Goal: Answer question/provide support

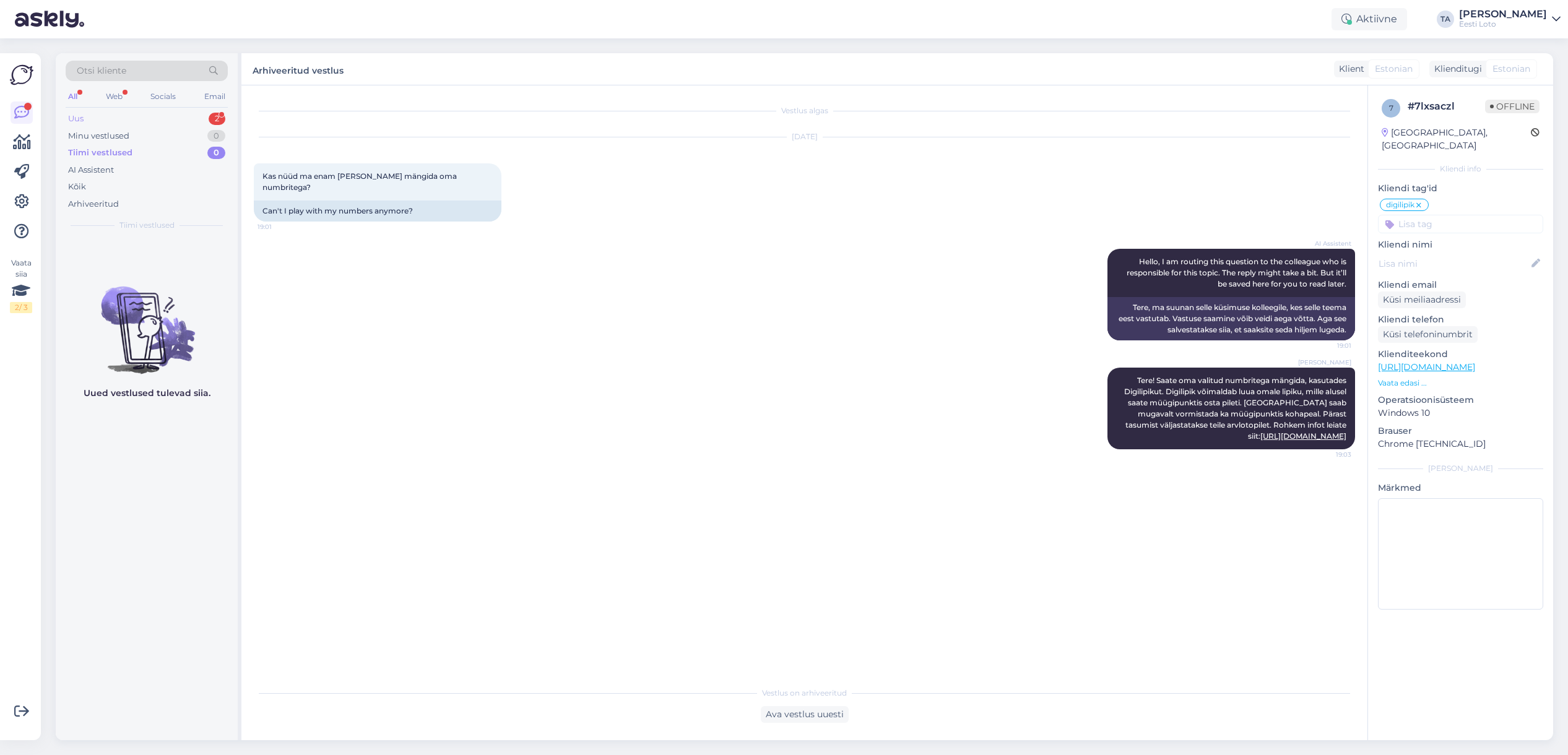
click at [93, 113] on div "Uus 2" at bounding box center [147, 119] width 162 height 18
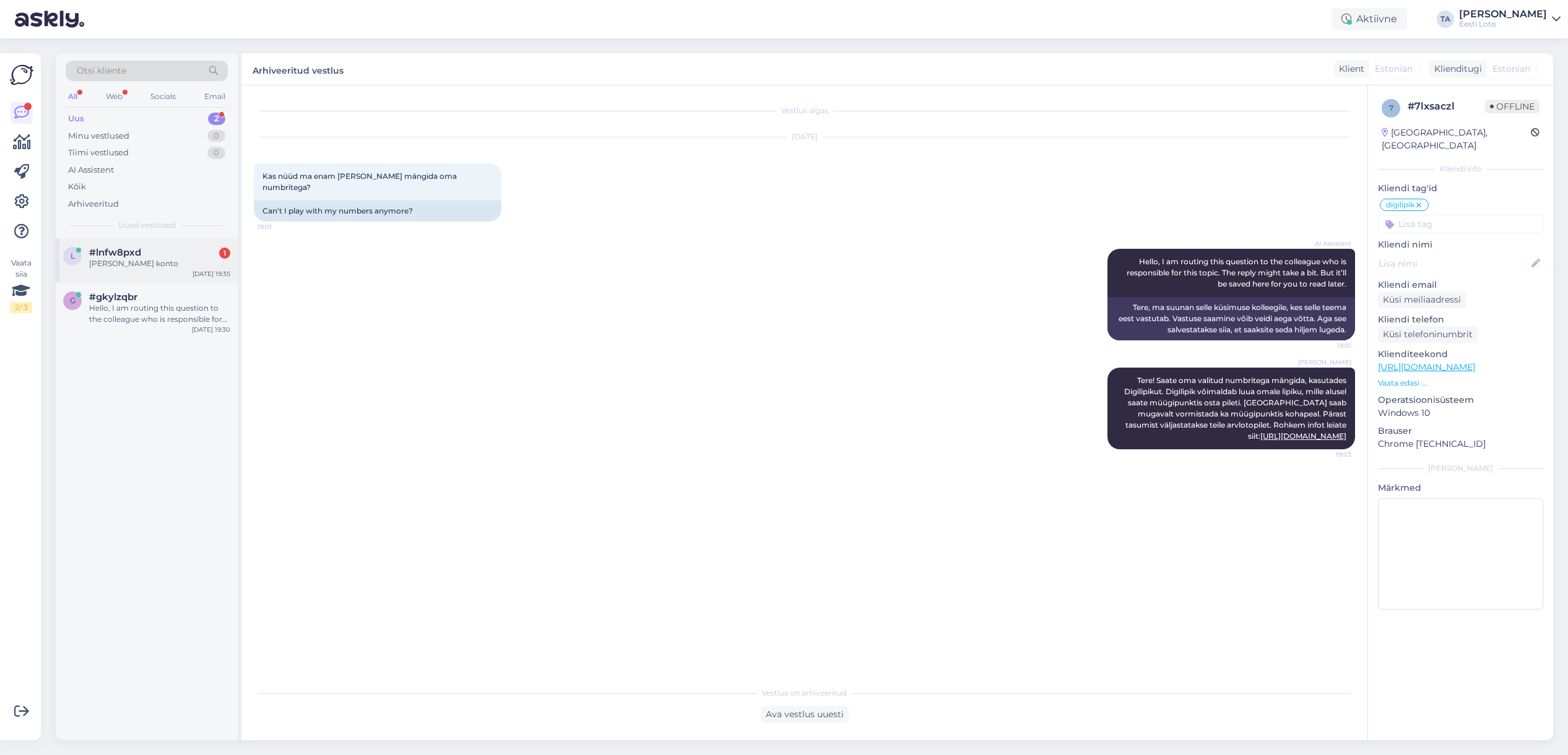
click at [127, 251] on span "#lnfw8pxd" at bounding box center [115, 252] width 52 height 11
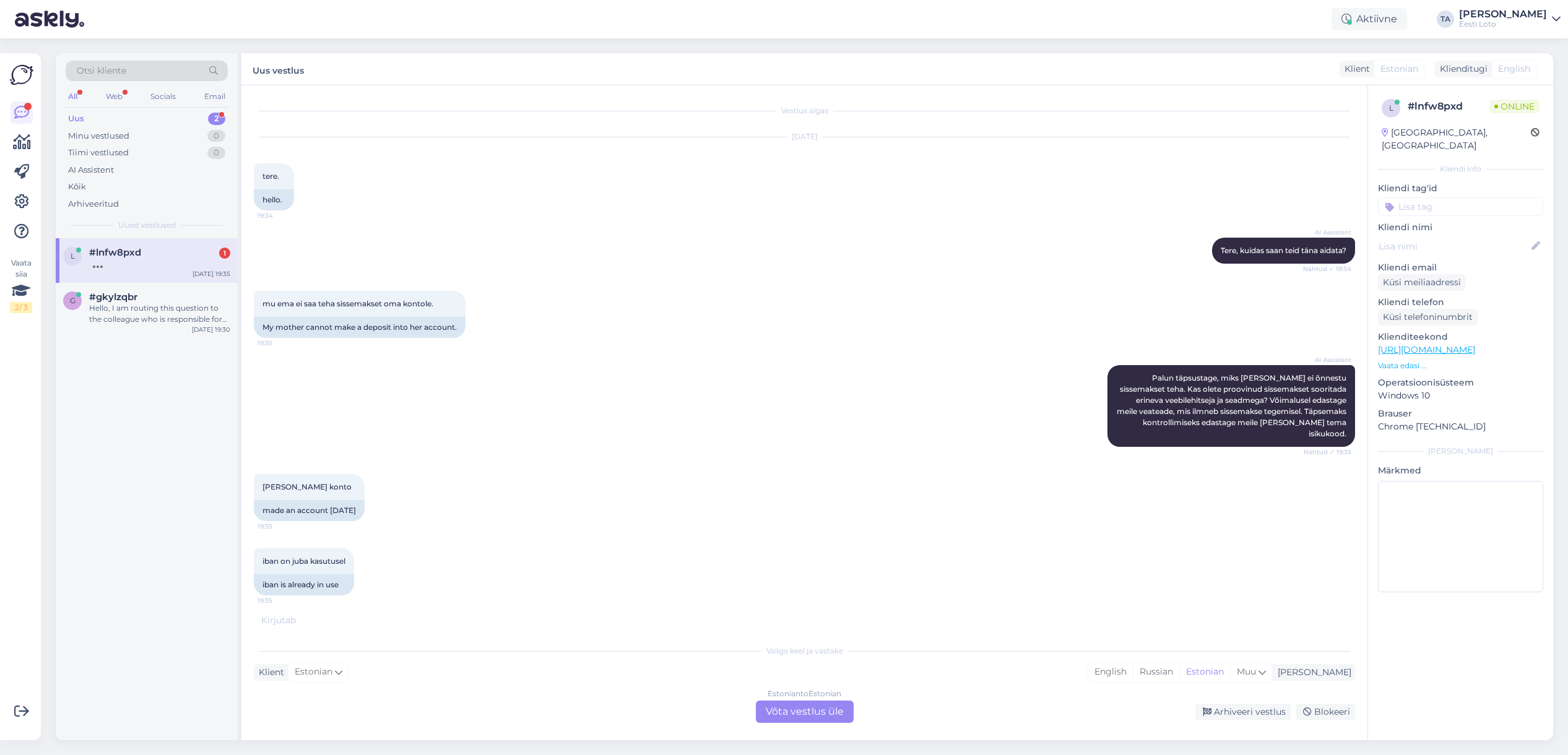
scroll to position [45, 0]
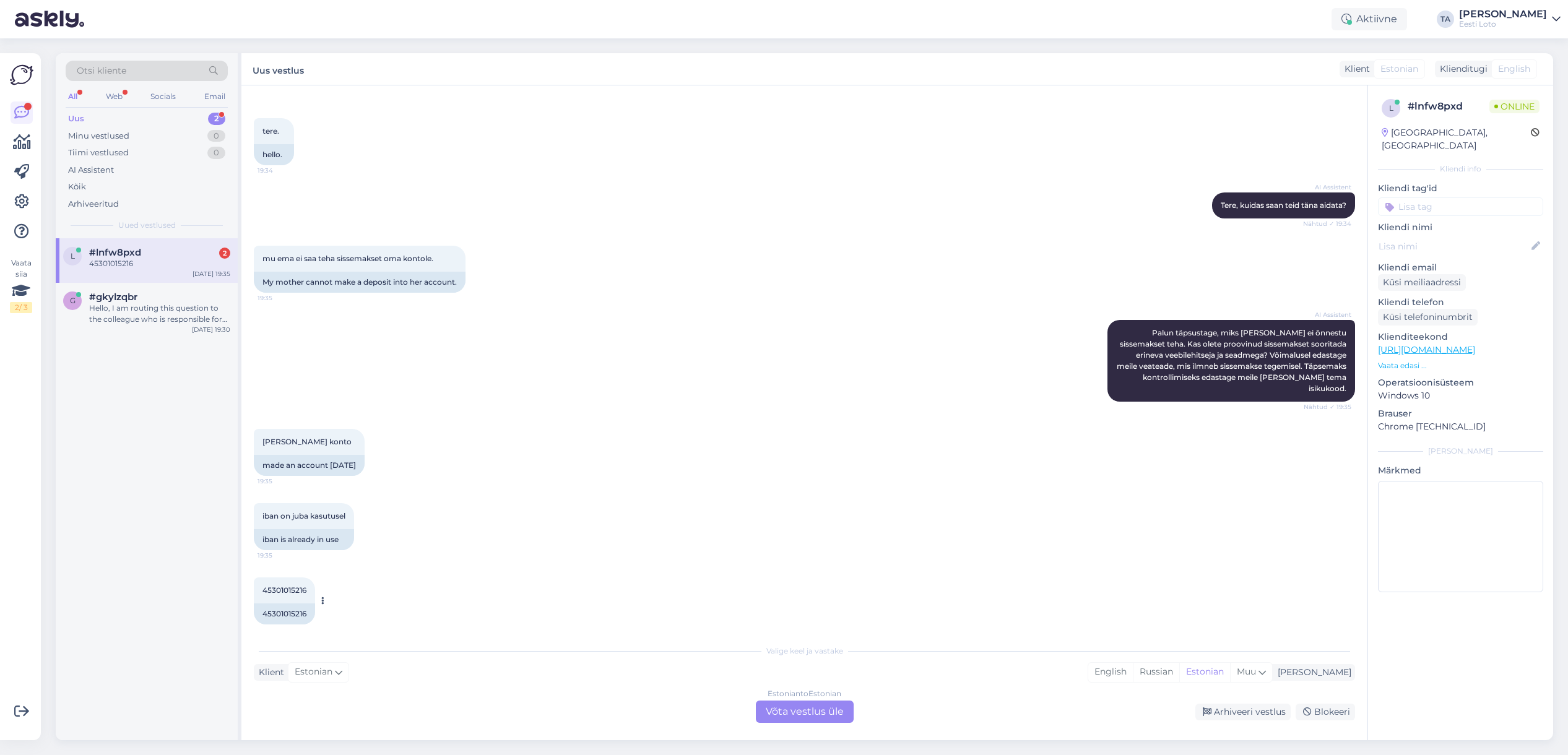
click at [280, 586] on span "45301015216" at bounding box center [284, 590] width 44 height 9
copy span "45301015216"
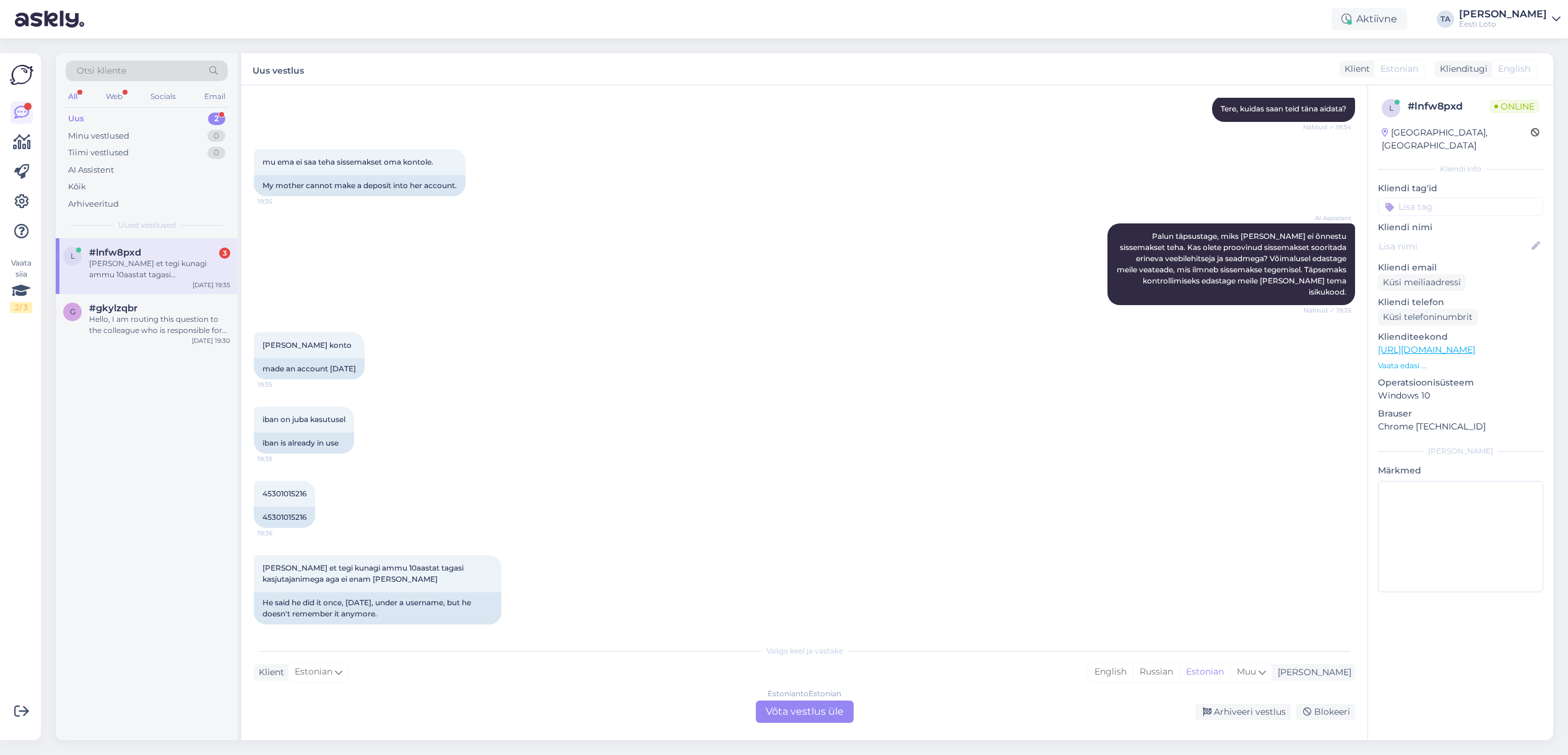
click at [829, 709] on div "Estonian to Estonian Võta vestlus üle" at bounding box center [805, 712] width 98 height 23
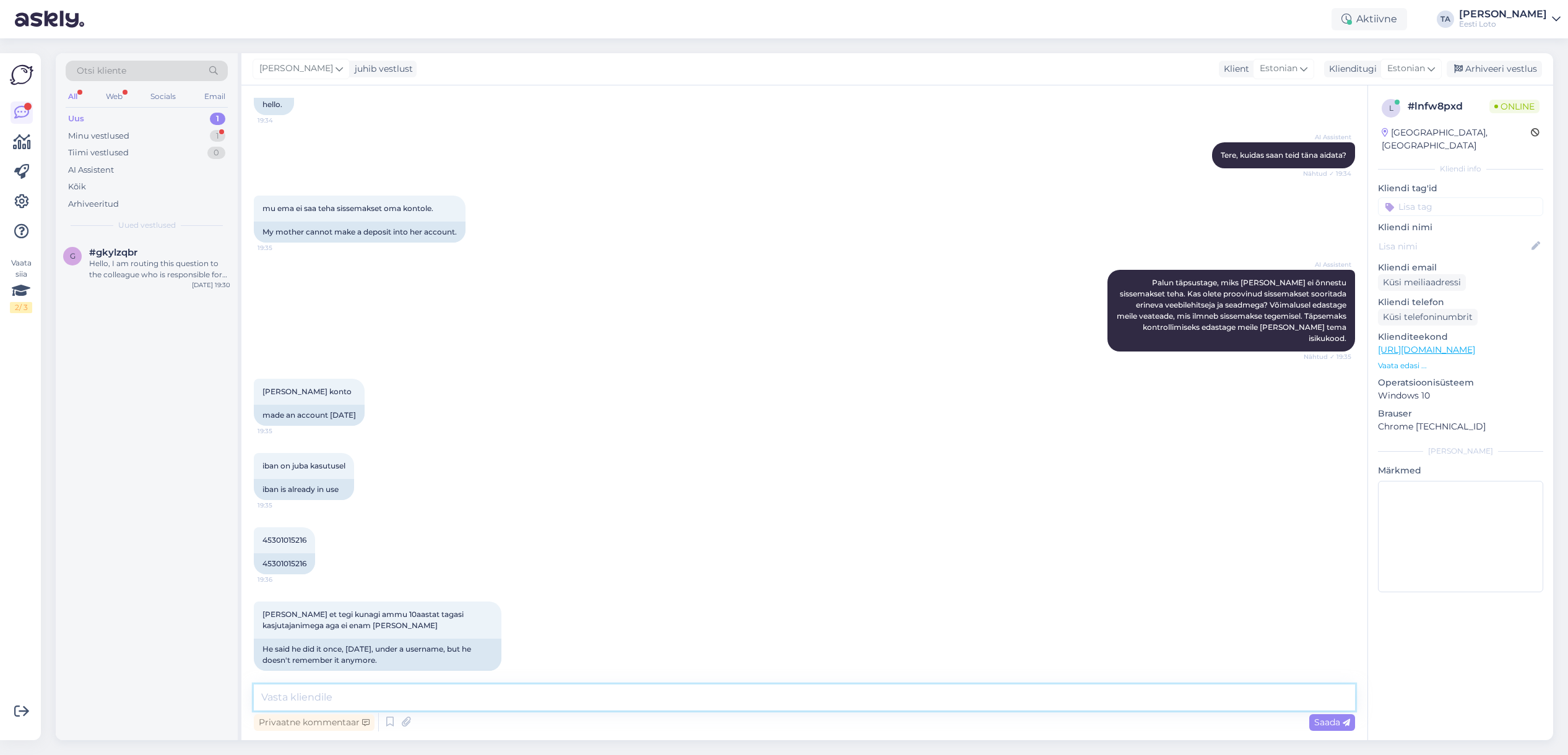
click at [406, 699] on textarea at bounding box center [804, 697] width 1101 height 26
paste textarea "Pileteid saate osta internetist juhul, kui mängukonto on lõpuni registreeritud.…"
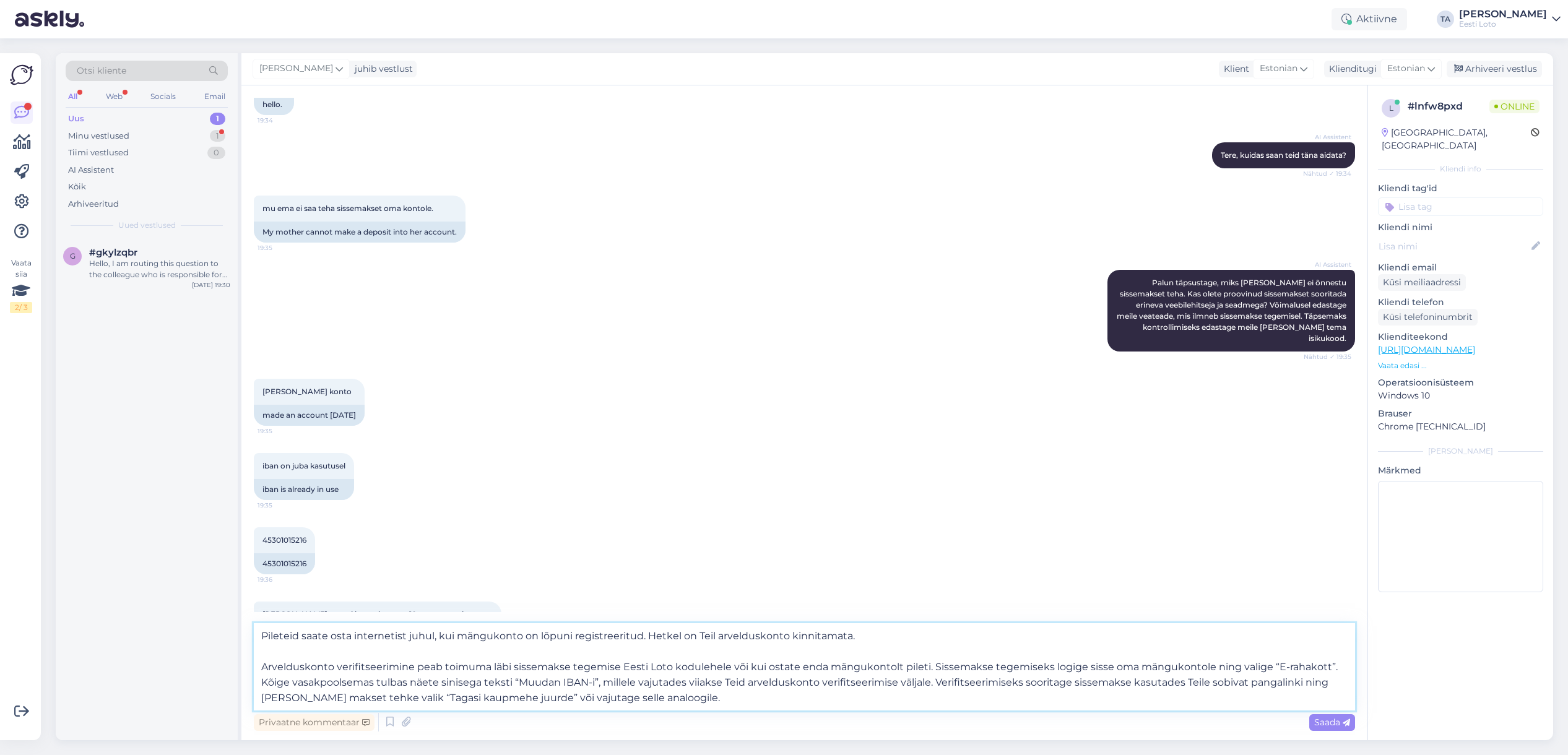
drag, startPoint x: 645, startPoint y: 637, endPoint x: 254, endPoint y: 638, distance: 391.0
click at [254, 638] on textarea "Pileteid saate osta internetist juhul, kui mängukonto on lõpuni registreeritud.…" at bounding box center [804, 667] width 1101 height 87
click at [258, 666] on textarea "Hetkel on Teil arvelduskonto kinnitamata. Arvelduskonto verifitseerimine peab t…" at bounding box center [804, 667] width 1101 height 87
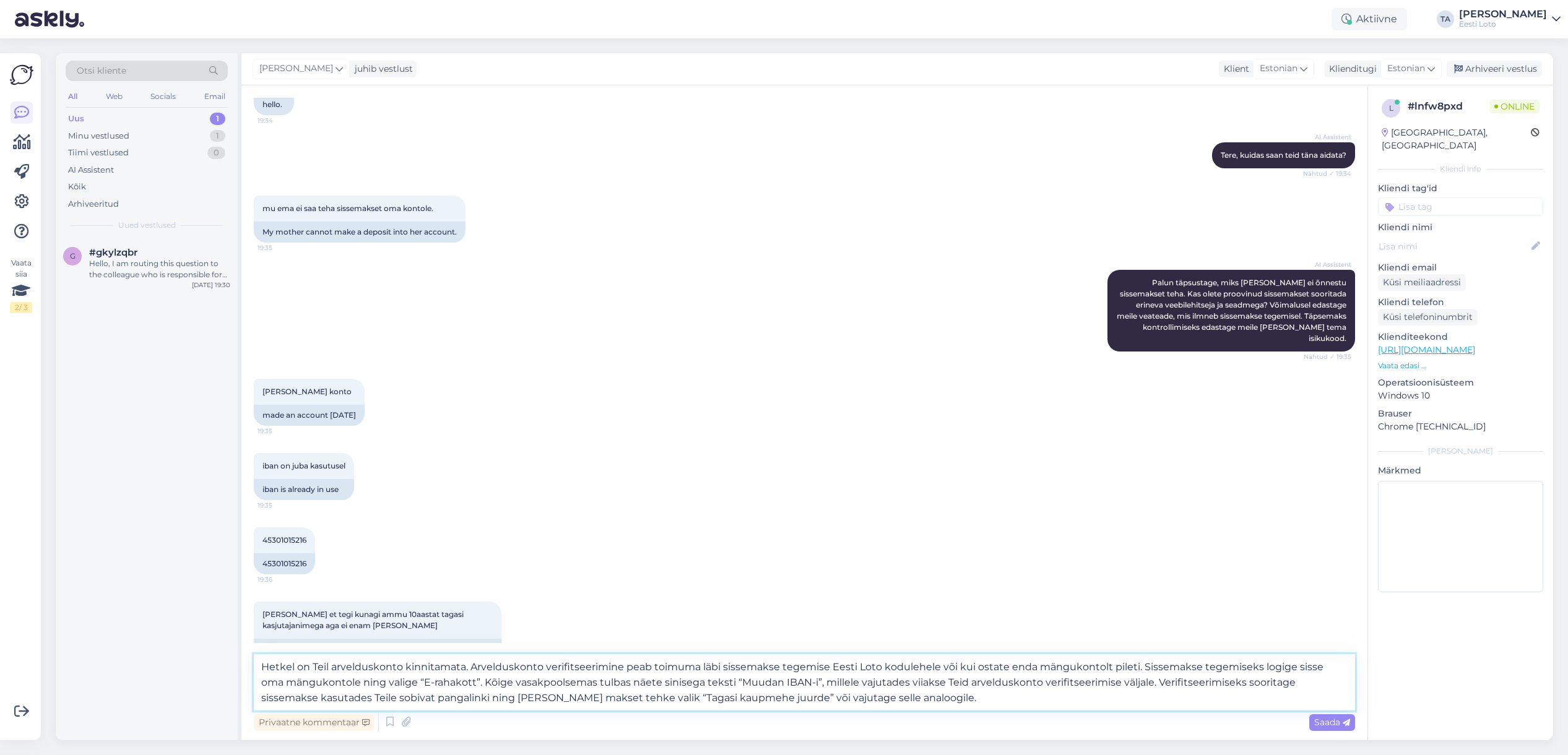
click at [262, 668] on textarea "Hetkel on Teil arvelduskonto kinnitamata. Arvelduskonto verifitseerimine peab t…" at bounding box center [804, 683] width 1101 height 57
click at [955, 703] on textarea "Tere. Hetkel on Teil arvelduskonto kinnitamata. Arvelduskonto verifitseerimine …" at bounding box center [804, 683] width 1101 height 57
type textarea "Tere. Hetkel on Teil arvelduskonto kinnitamata. Arvelduskonto verifitseerimine …"
click at [1326, 723] on span "Saada" at bounding box center [1331, 722] width 36 height 11
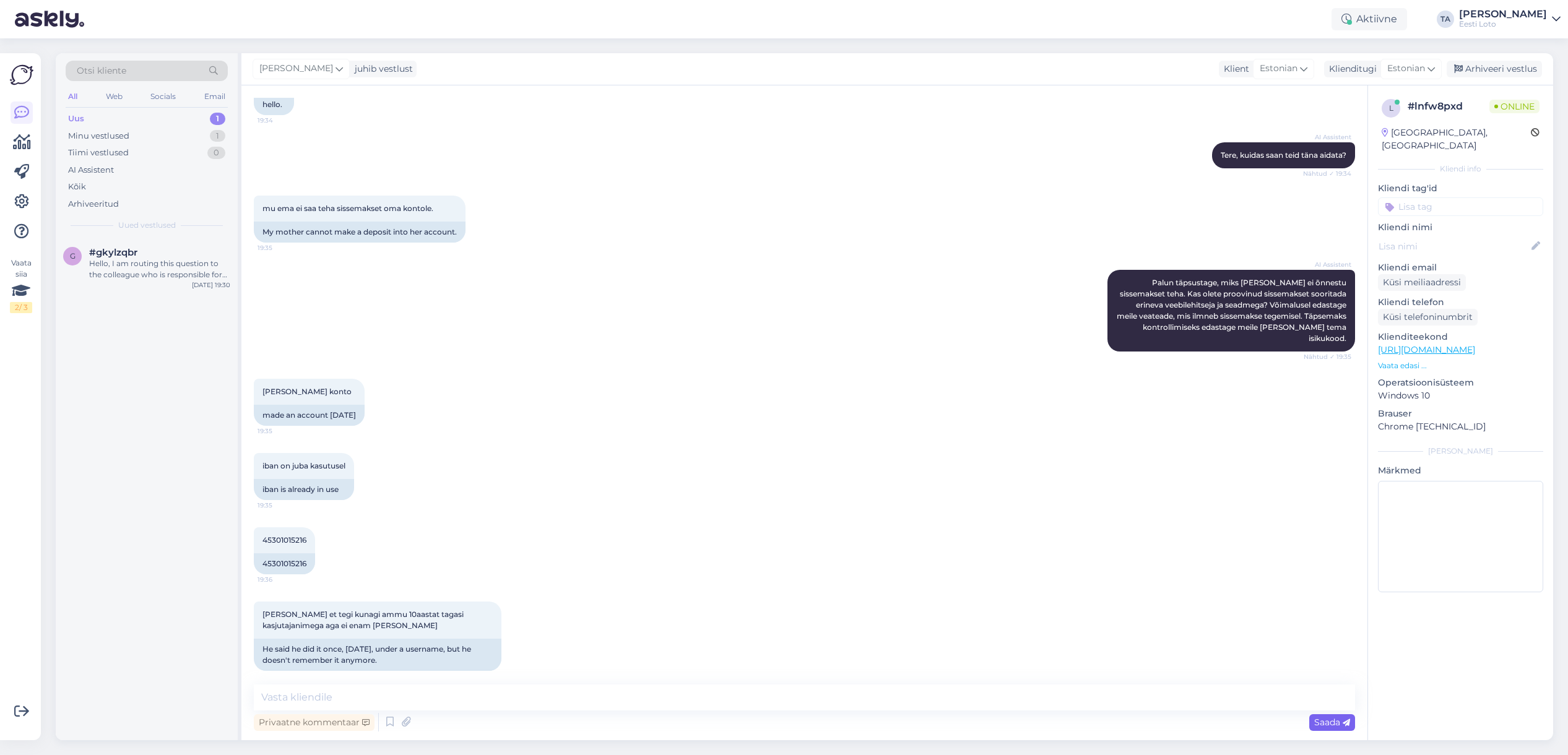
scroll to position [260, 0]
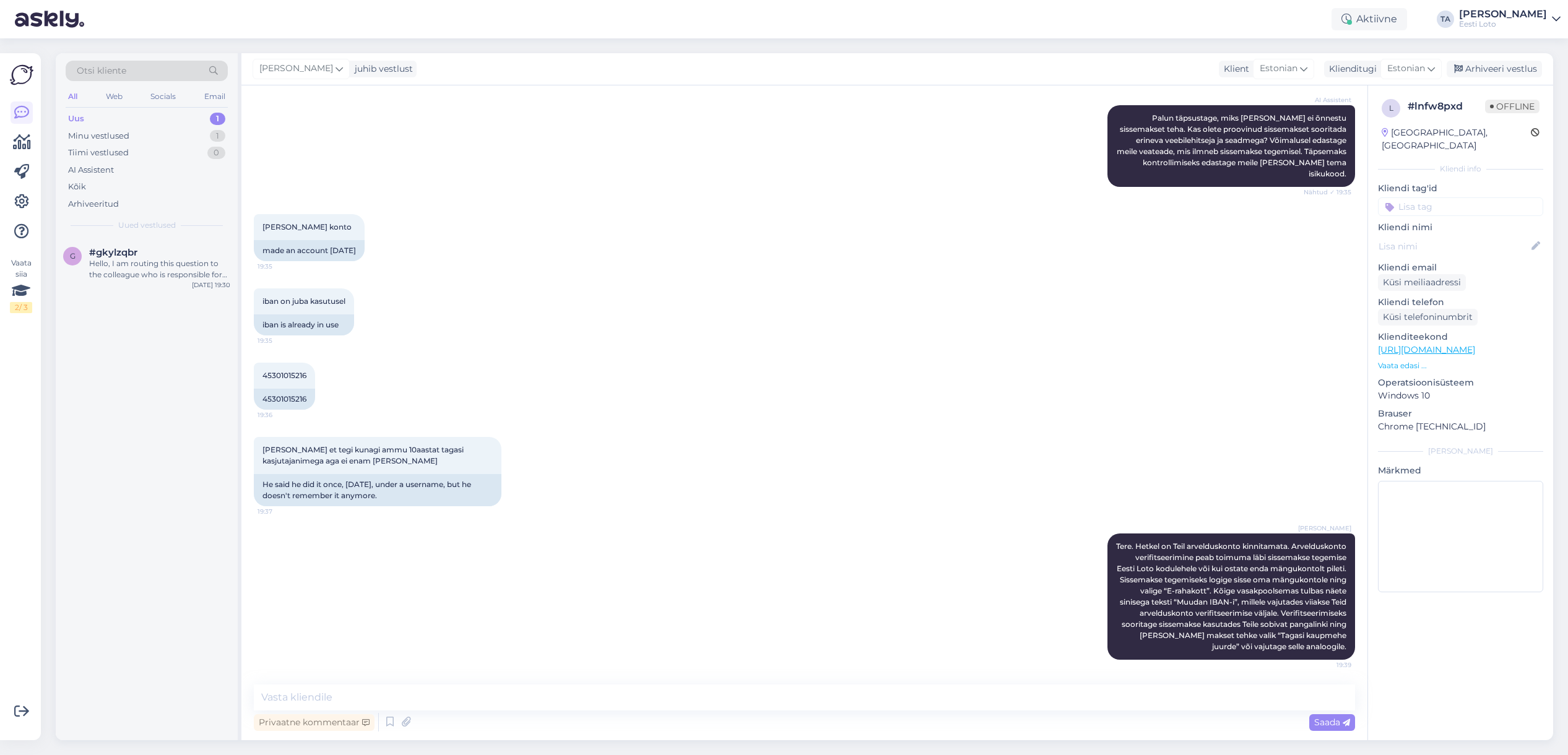
click at [1448, 198] on input at bounding box center [1459, 207] width 165 height 19
type input "iban"
click at [1461, 237] on span "iban kinnitamine" at bounding box center [1460, 241] width 63 height 8
click at [1483, 68] on div "Arhiveeri vestlus" at bounding box center [1494, 69] width 95 height 17
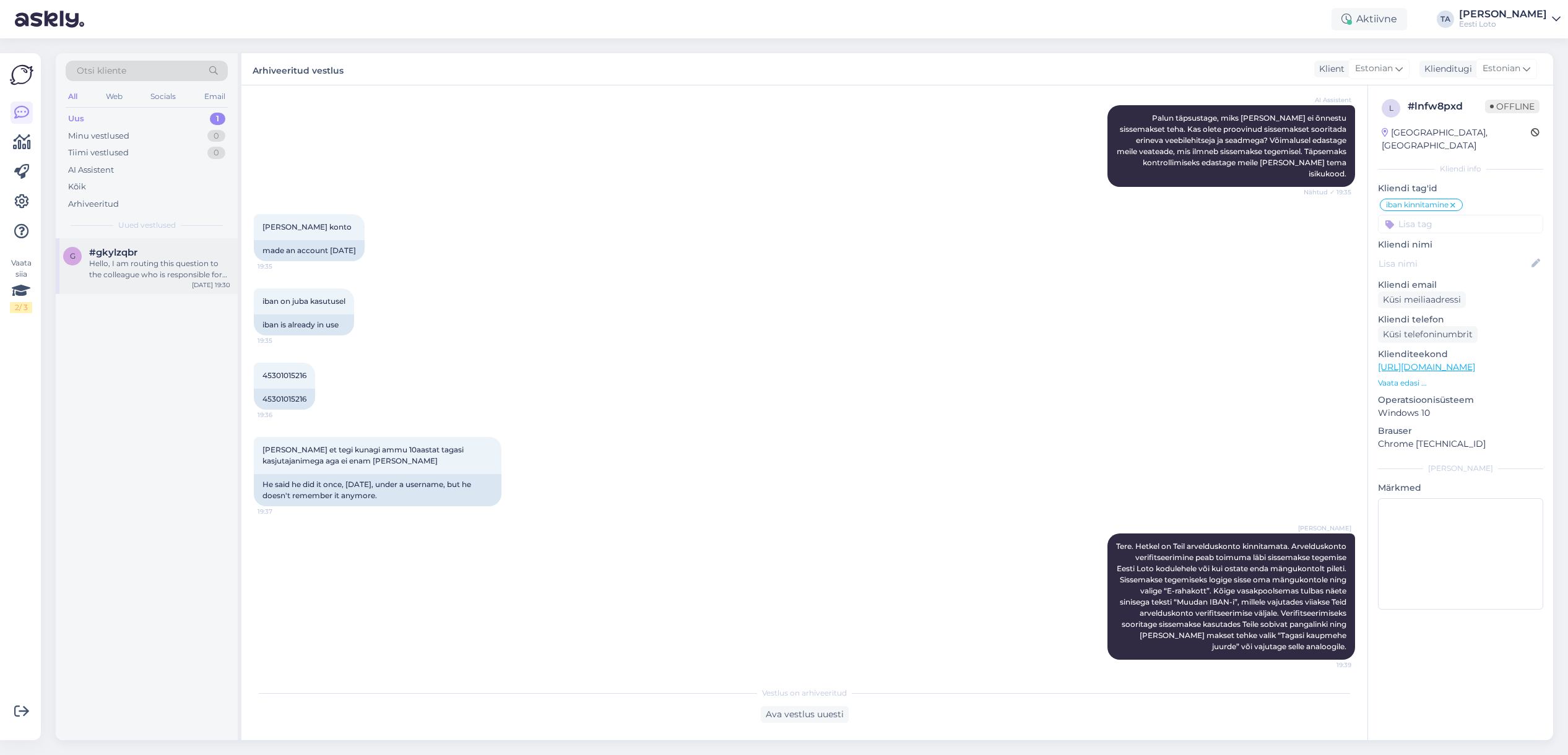
click at [144, 263] on div "Hello, I am routing this question to the colleague who is responsible for this …" at bounding box center [160, 269] width 141 height 23
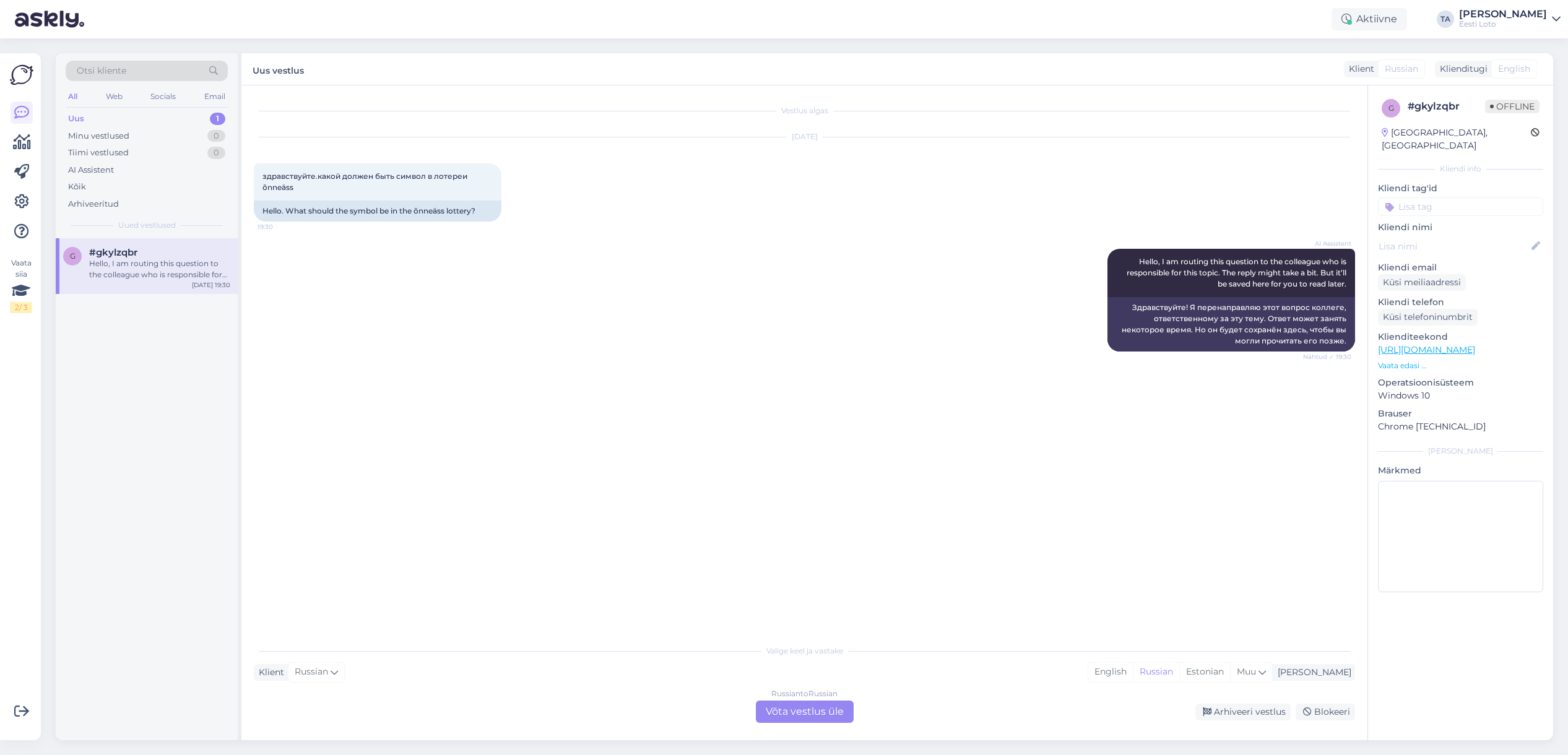
click at [842, 711] on div "Russian to Russian Võta vestlus üle" at bounding box center [805, 712] width 98 height 23
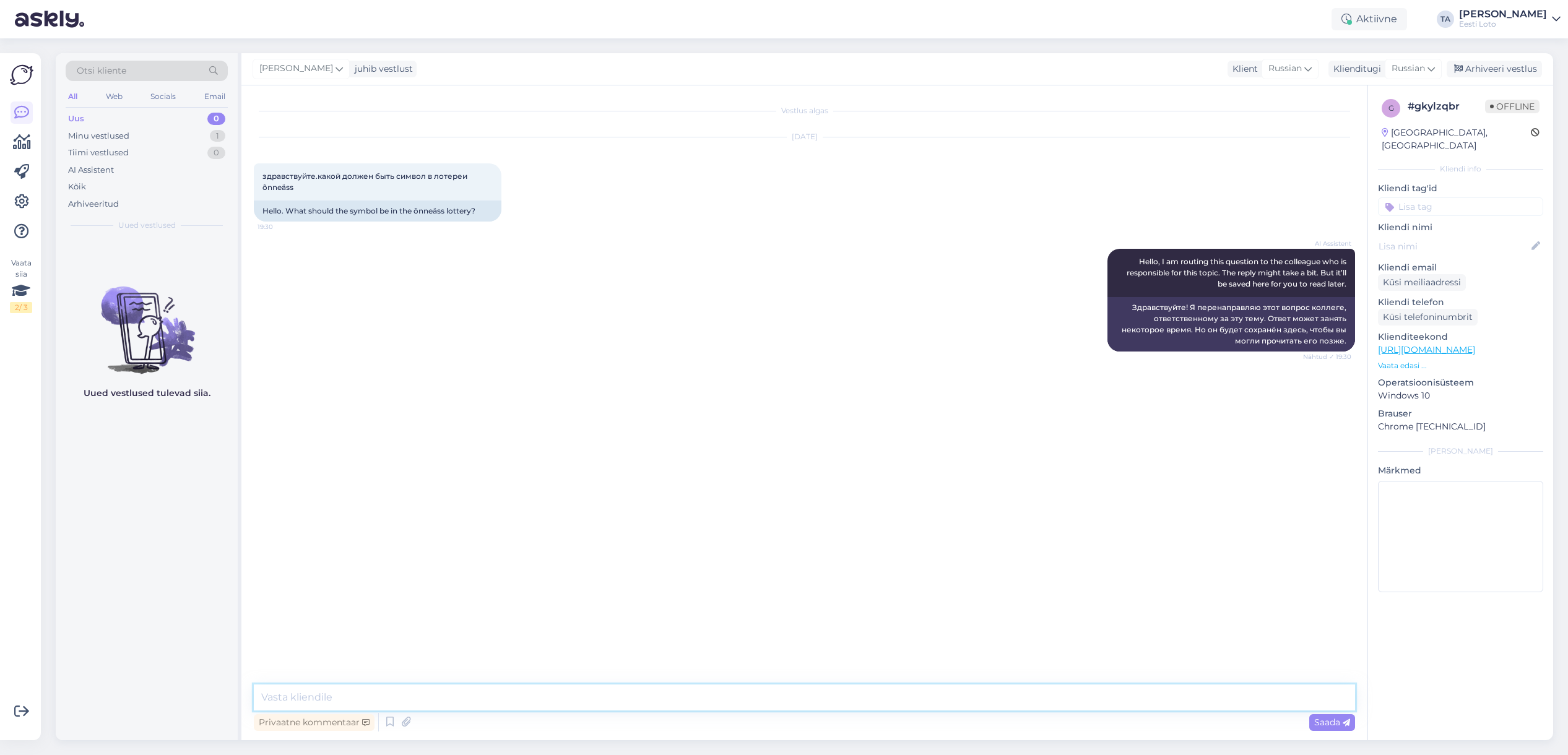
click at [357, 699] on textarea at bounding box center [804, 697] width 1101 height 26
paste textarea "Инструкция по игре: Откройте всё игровое поле. Найдите символ клевера под крышк…"
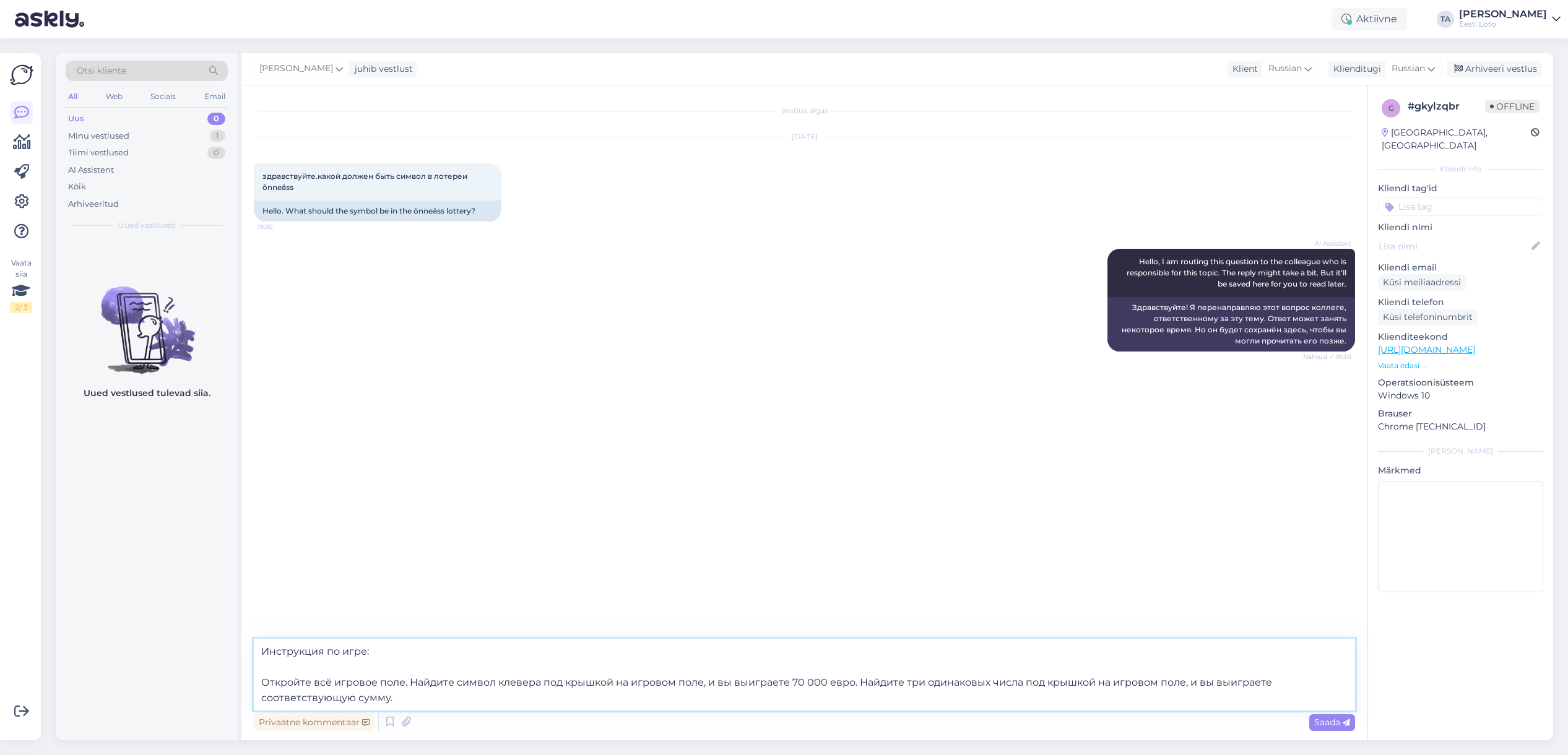
click at [258, 678] on textarea "Инструкция по игре: Откройте всё игровое поле. Найдите символ клевера под крышк…" at bounding box center [804, 675] width 1101 height 71
click at [476, 700] on textarea "Инструкция по игре: Откройте всё игровое поле. Найдите символ клевера под крышк…" at bounding box center [804, 683] width 1101 height 57
type textarea "Инструкция по игре: Откройте всё игровое поле. Найдите символ клевера под крышк…"
click at [1328, 724] on span "Saada" at bounding box center [1331, 722] width 36 height 11
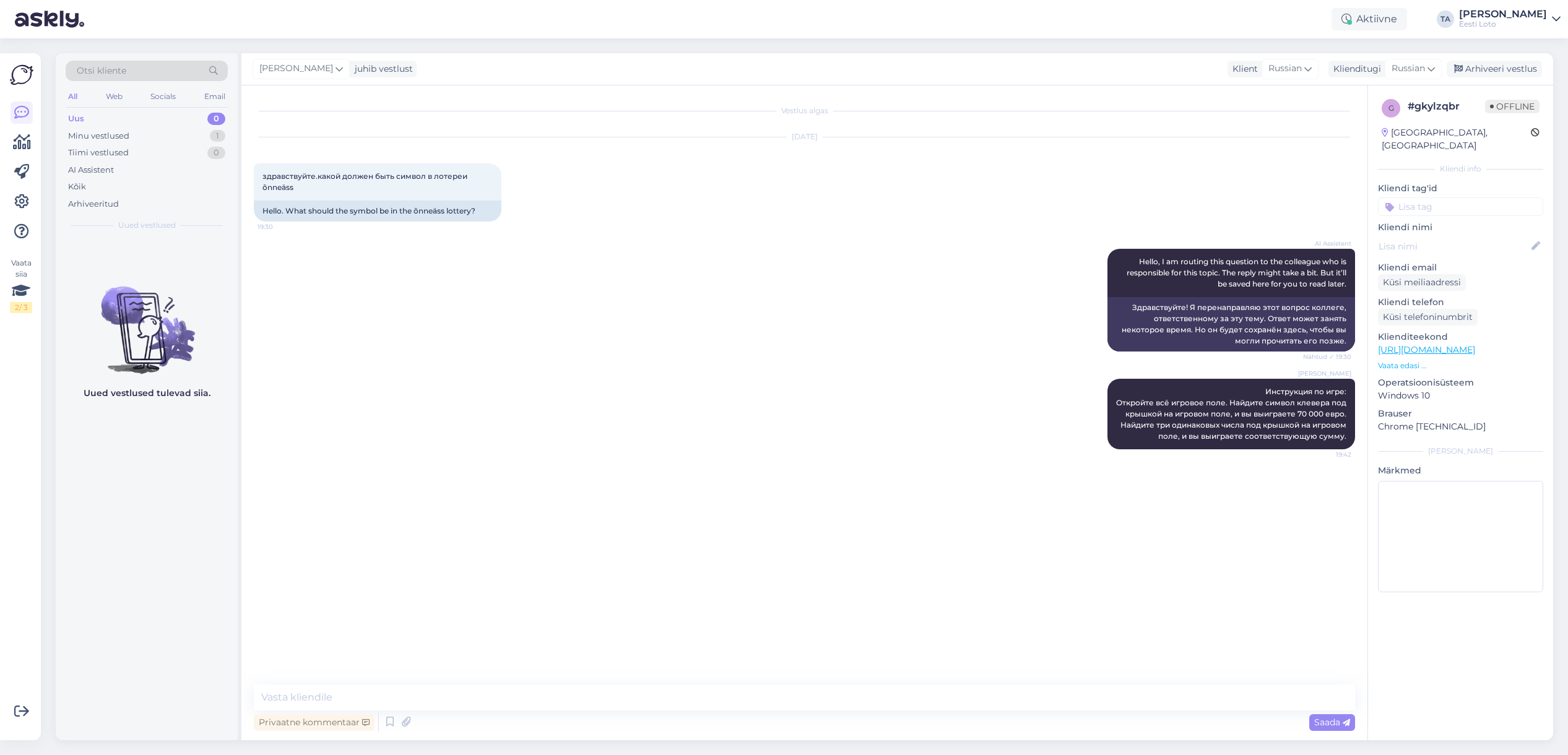
click at [1426, 198] on input at bounding box center [1459, 207] width 165 height 19
type input "kiirlo"
click at [1439, 235] on div "kiirloterii" at bounding box center [1433, 241] width 45 height 13
click at [1489, 69] on div "Arhiveeri vestlus" at bounding box center [1494, 69] width 95 height 17
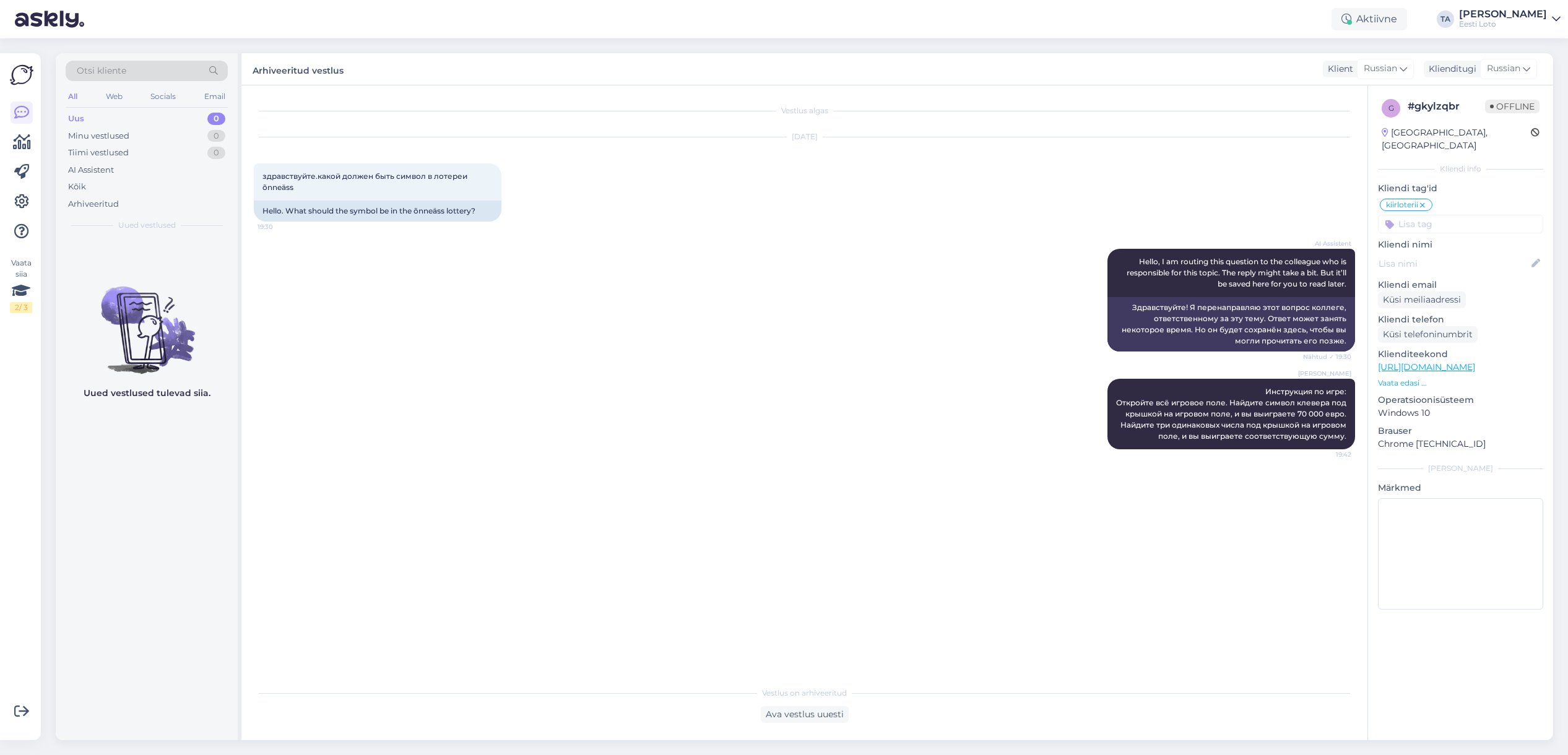
click at [83, 116] on div "Uus" at bounding box center [76, 118] width 16 height 13
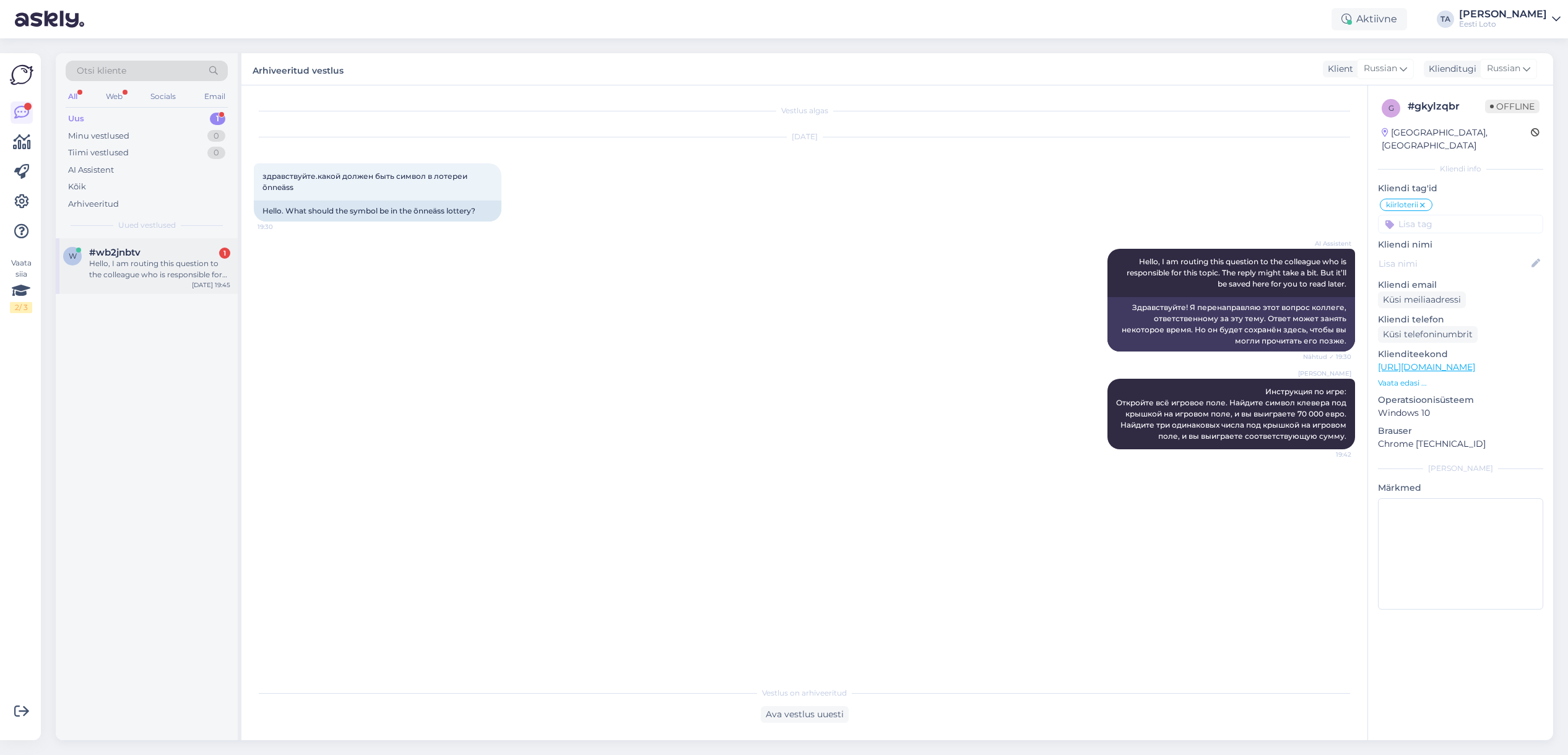
click at [176, 257] on div "#wb2jnbtv 1" at bounding box center [160, 252] width 141 height 11
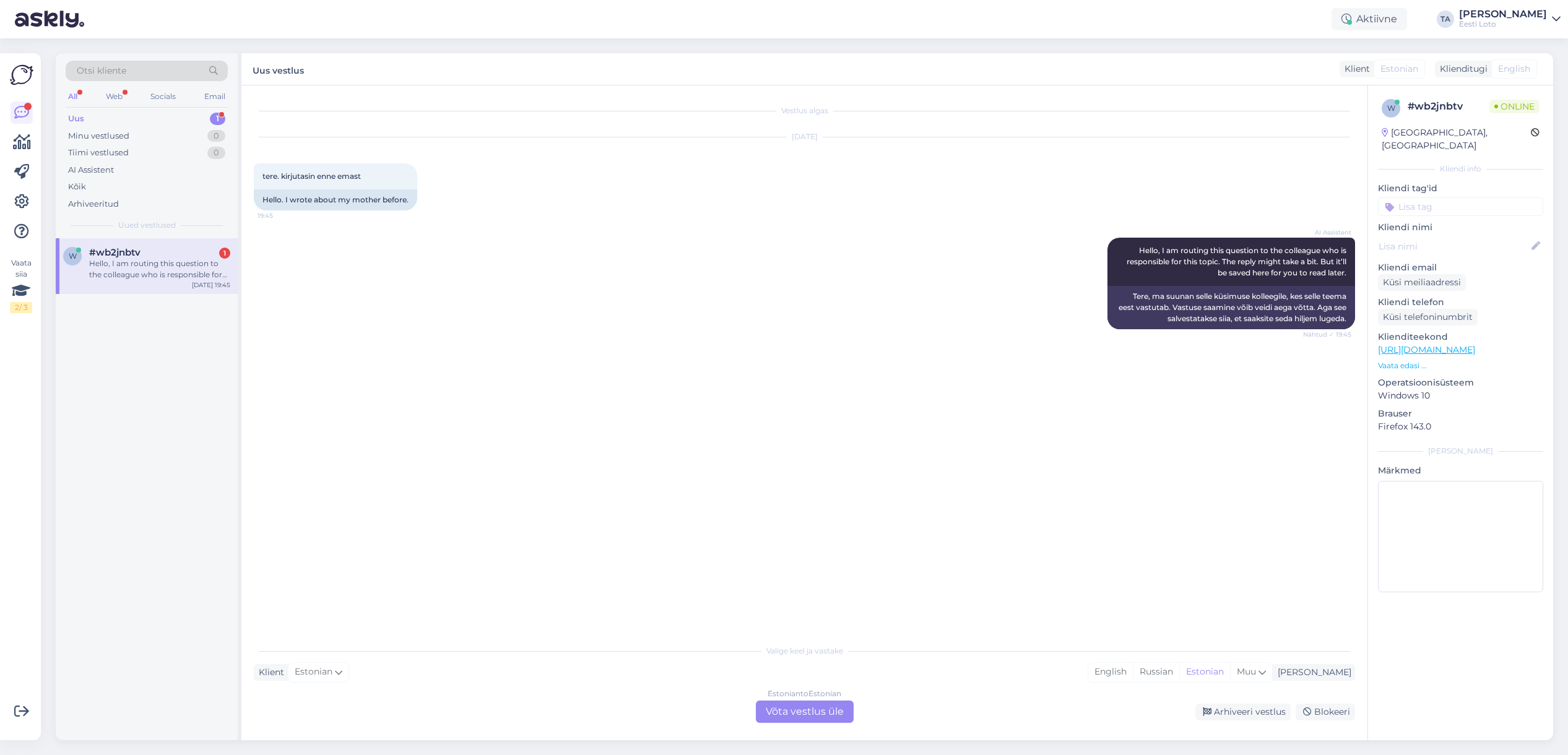
click at [794, 713] on div "Estonian to Estonian Võta vestlus üle" at bounding box center [805, 712] width 98 height 23
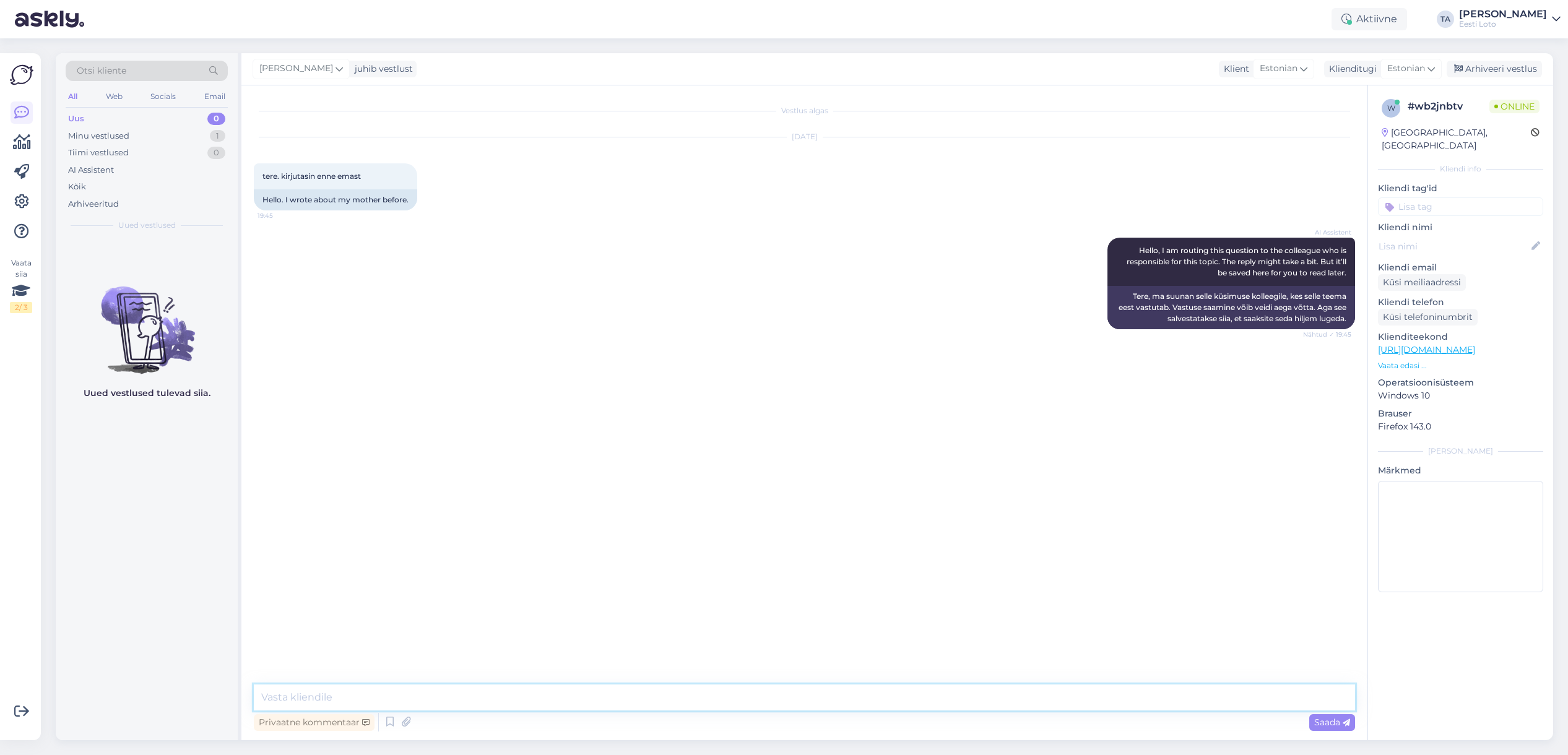
click at [509, 706] on textarea at bounding box center [804, 697] width 1101 height 26
type textarea "Tere. Palun täpsustage enda küsimust."
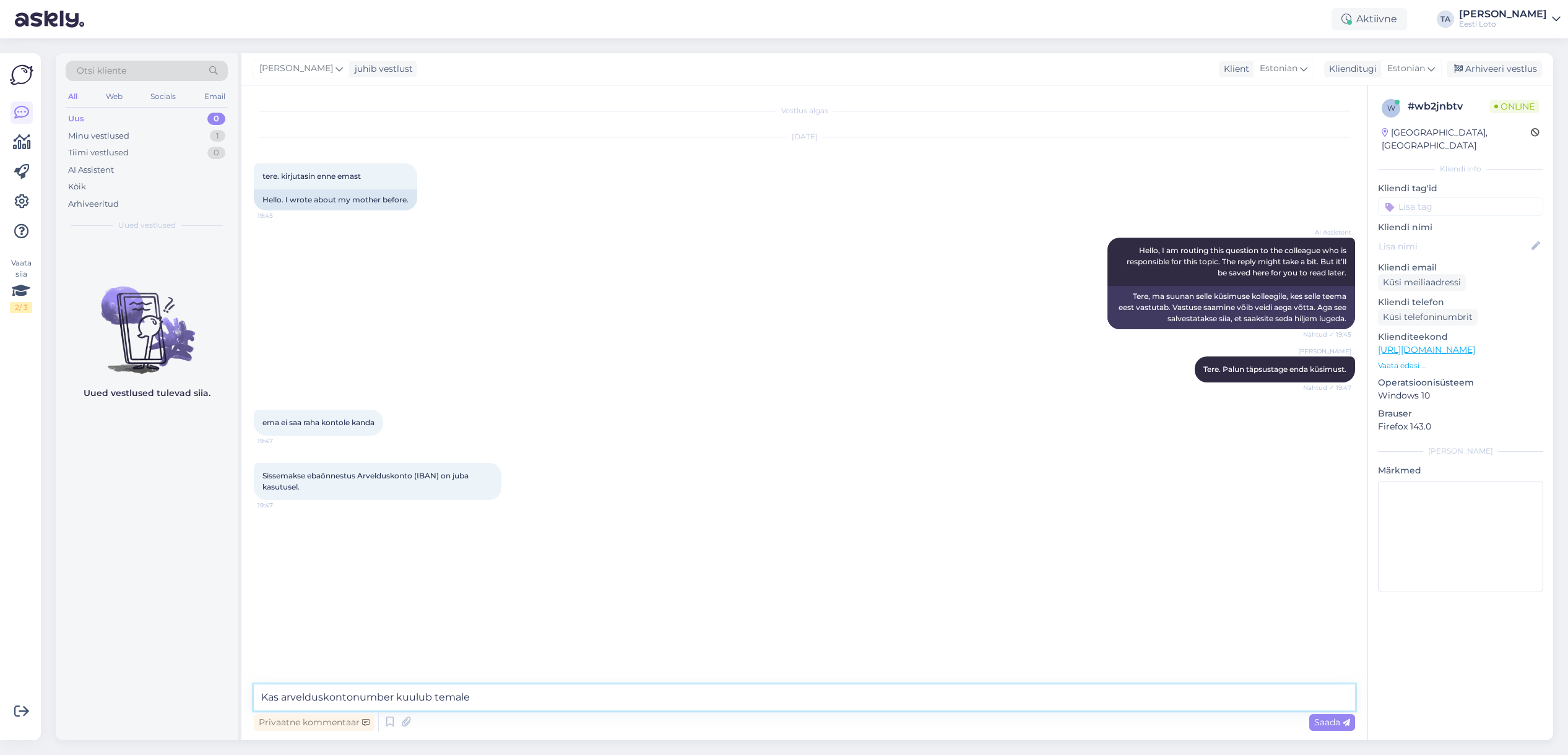
type textarea "Kas arvelduskontonumber kuulub temale?"
type textarea "[PERSON_NAME] ema eesnimi ja perekonnanimi ning [PERSON_NAME]."
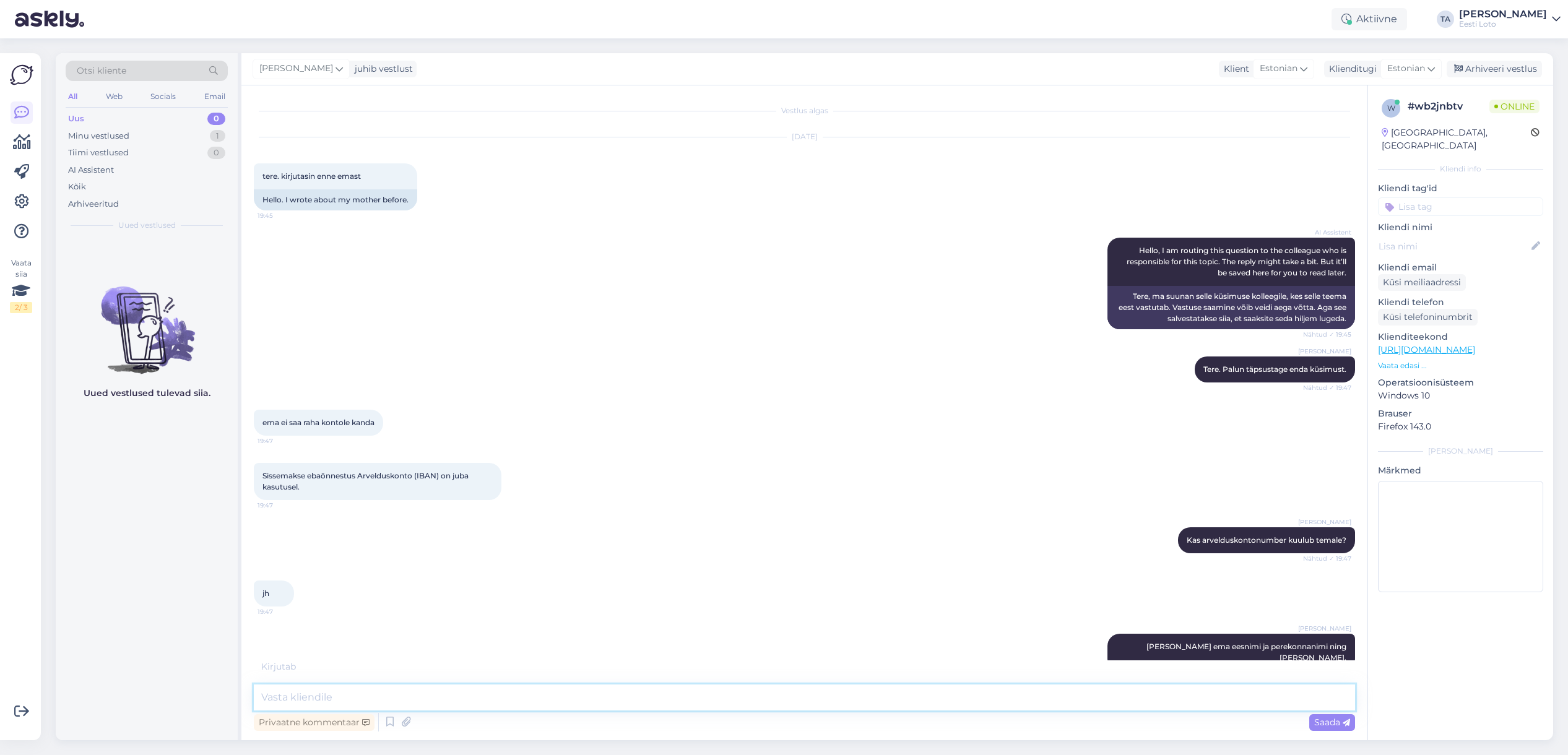
scroll to position [53, 0]
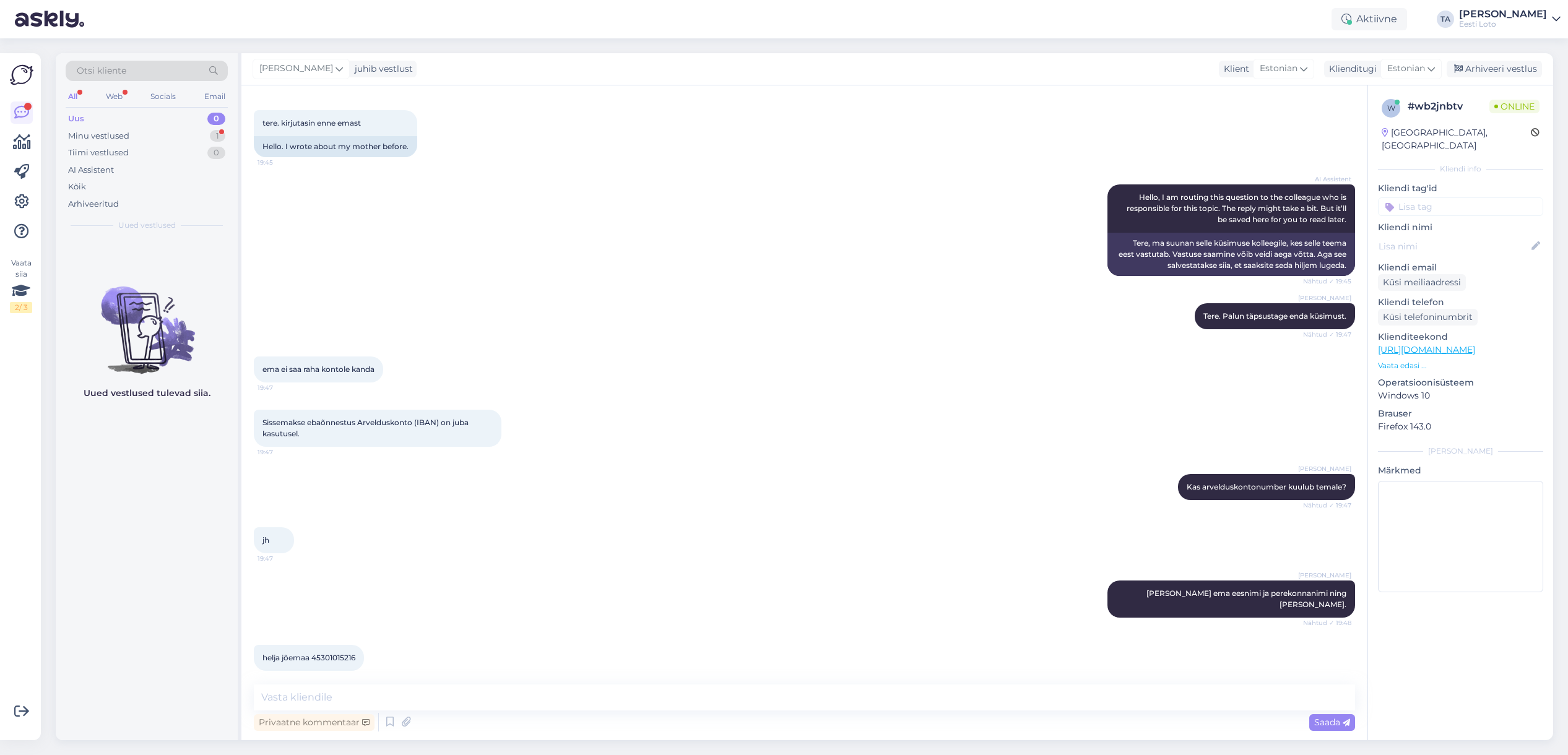
click at [339, 653] on span "helja jõemaa 45301015216" at bounding box center [308, 657] width 93 height 9
copy span "45301015216"
click at [751, 301] on div "[PERSON_NAME] Tere. Palun täpsustage enda küsimust. Nähtud ✓ 19:47" at bounding box center [804, 316] width 1101 height 53
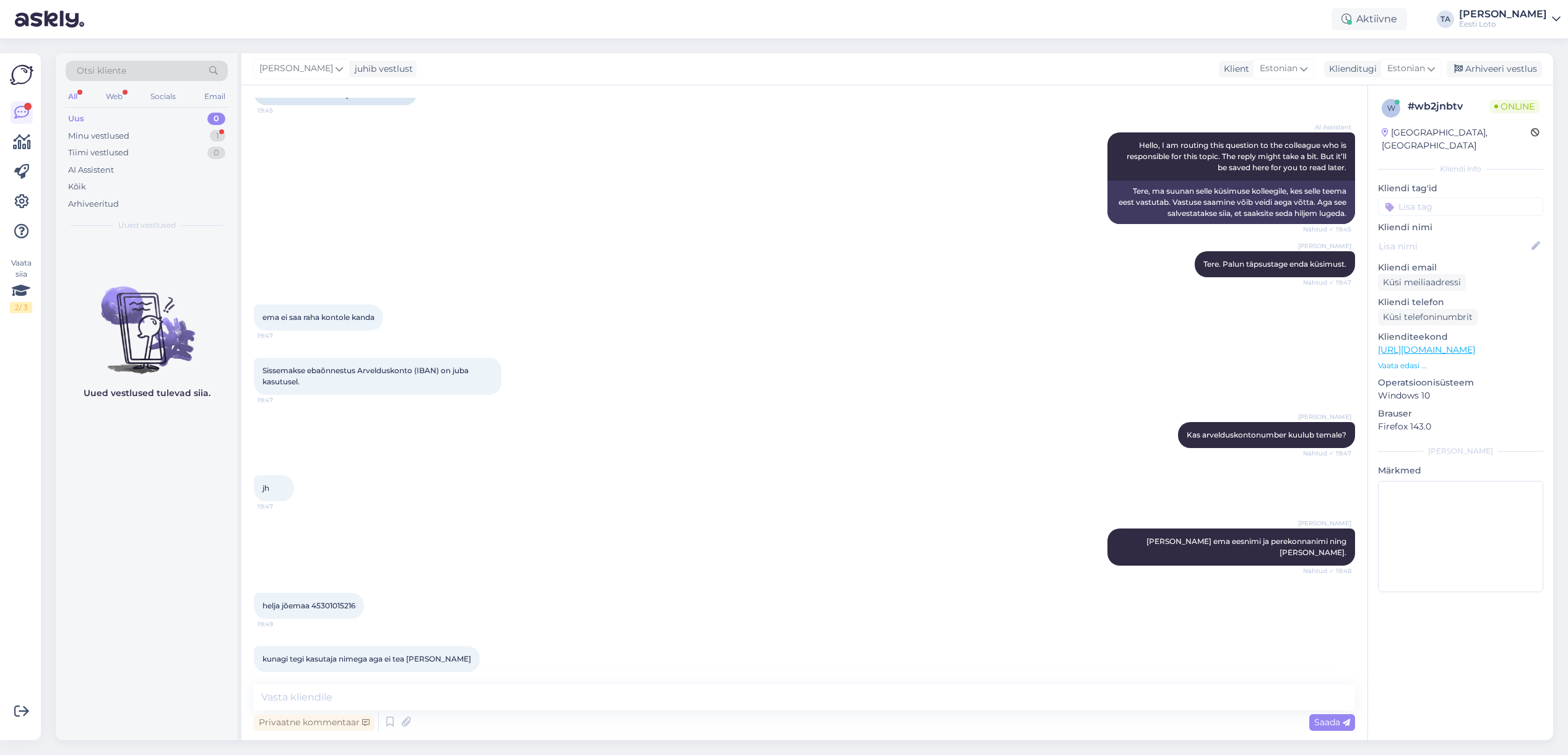
scroll to position [107, 0]
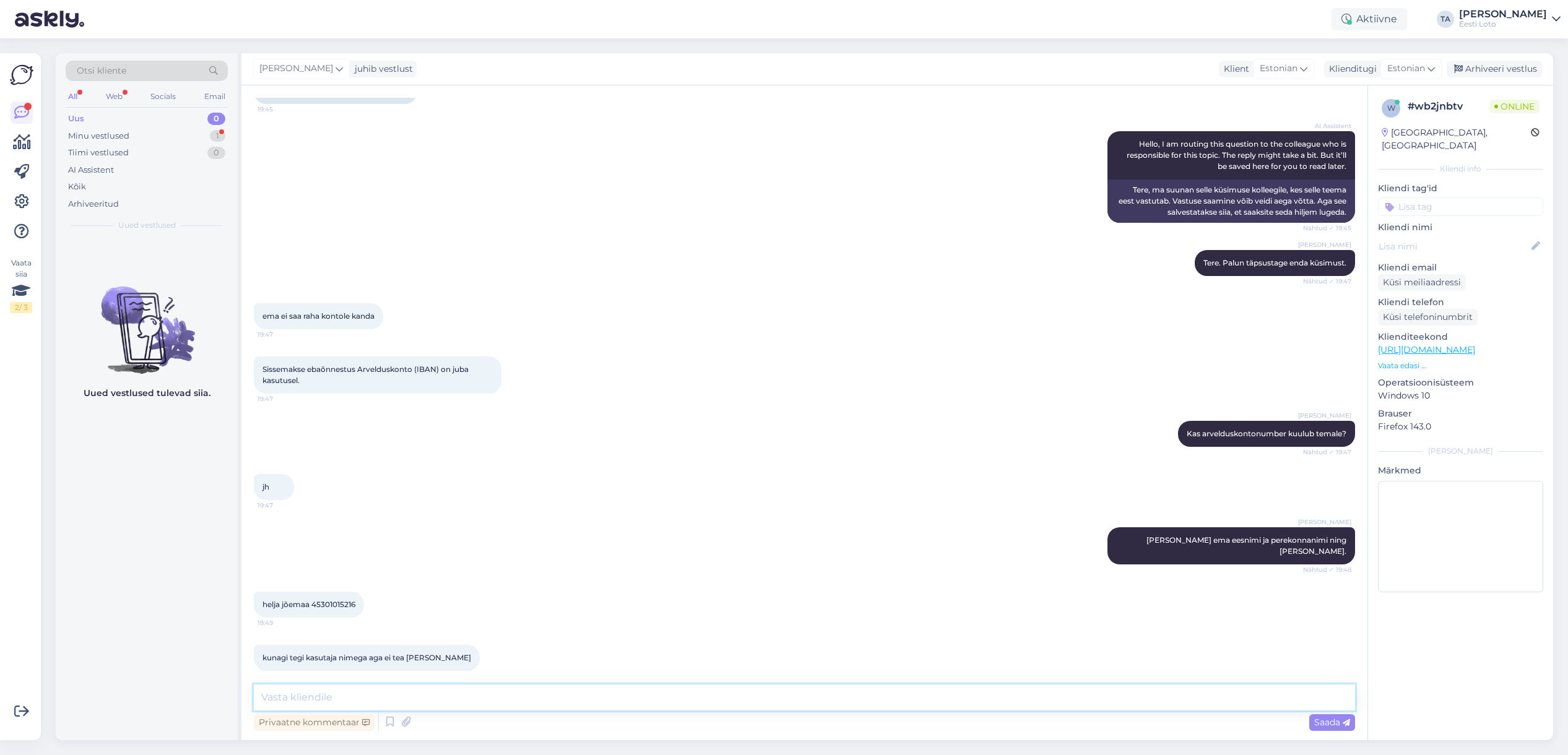
click at [604, 698] on textarea at bounding box center [804, 697] width 1101 height 26
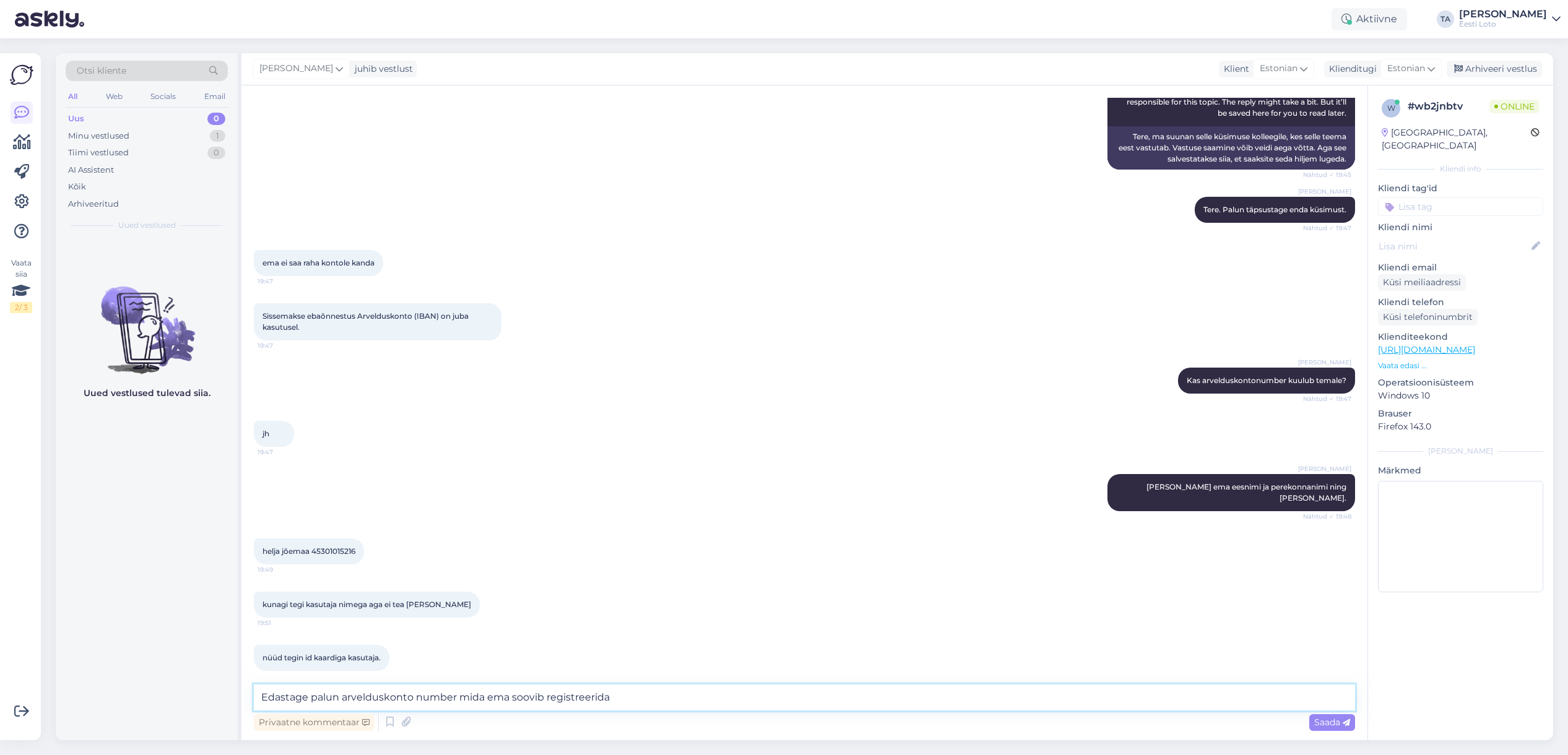
type textarea "Edastage palun arvelduskonto number mida ema soovib registreerida."
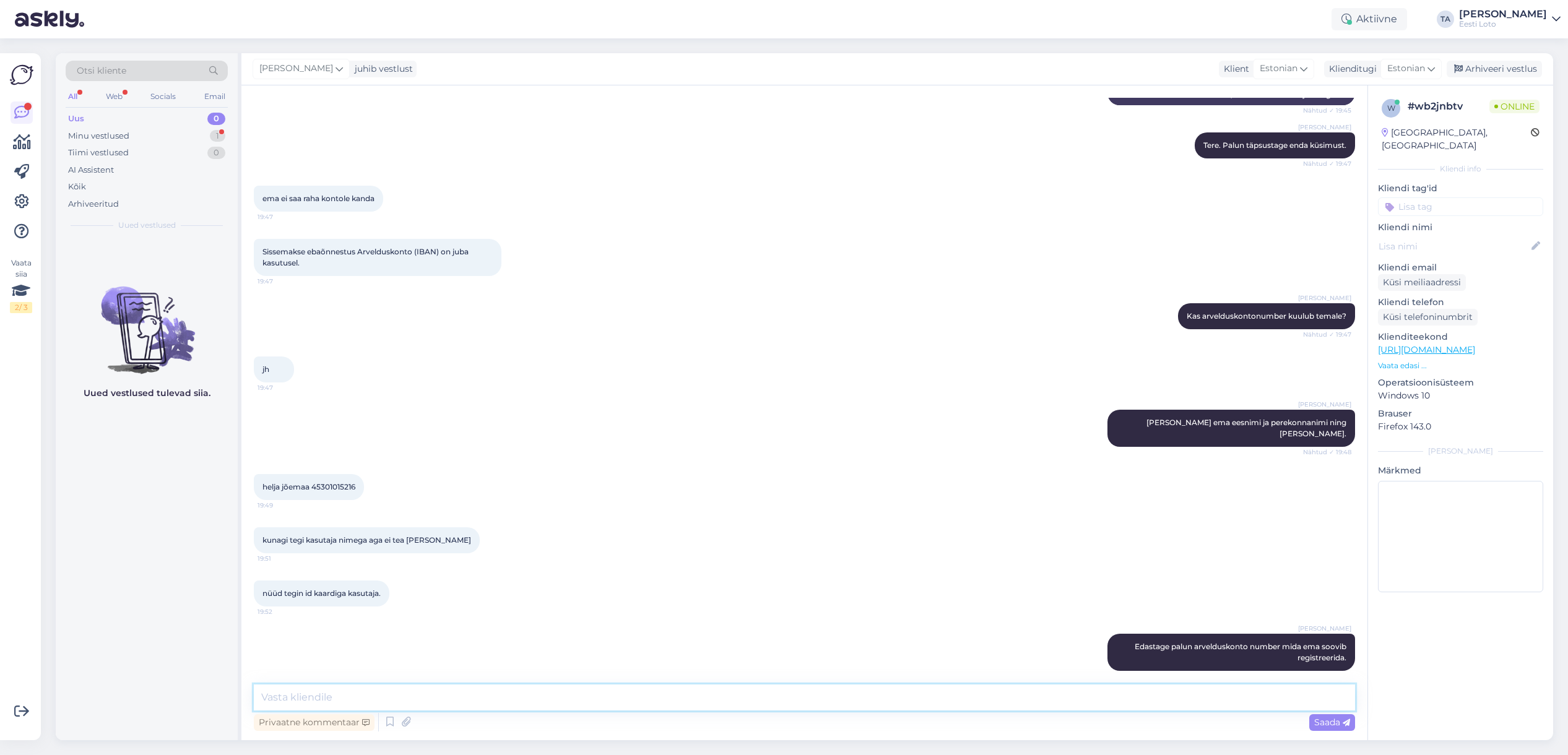
scroll to position [277, 0]
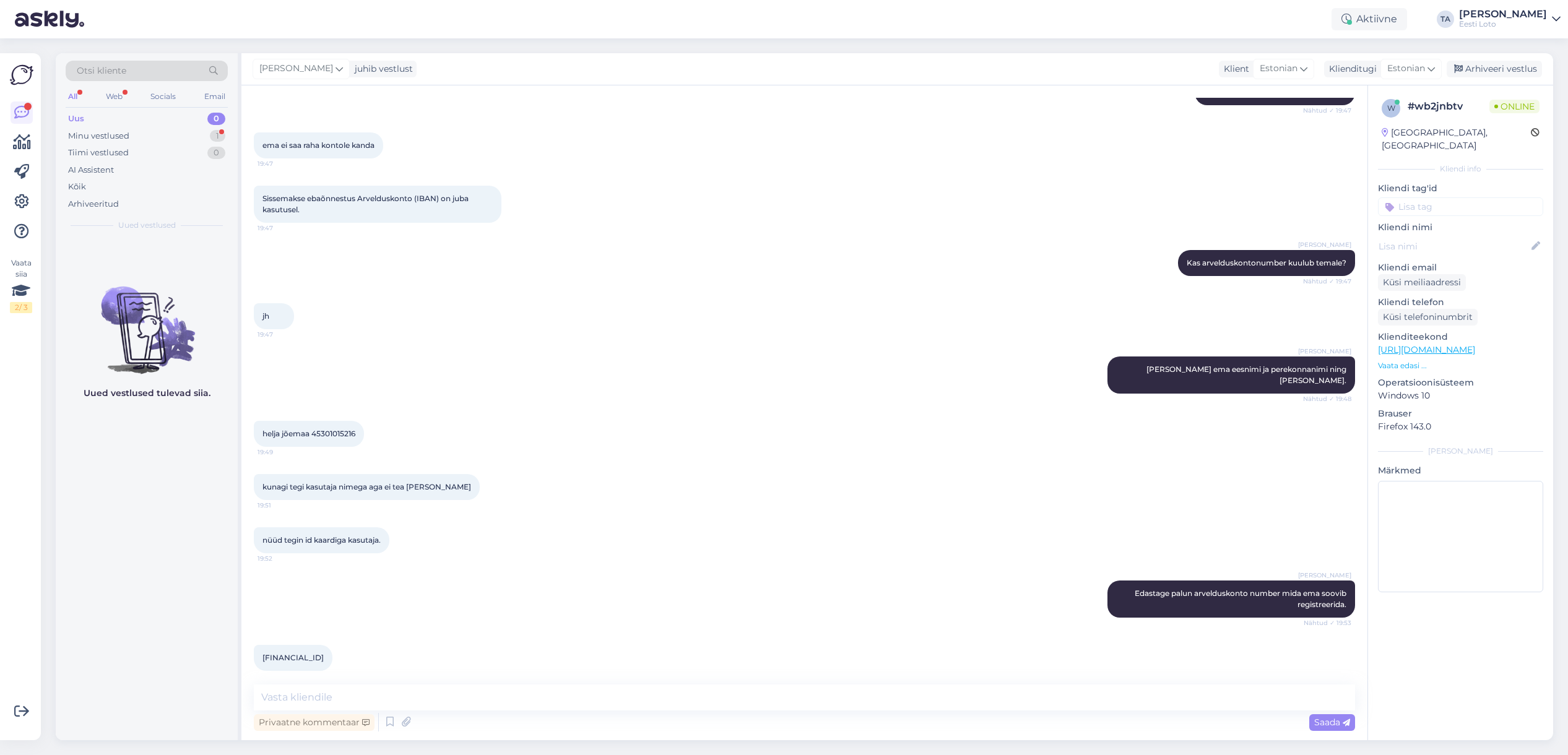
click at [299, 653] on span "[FINANCIAL_ID]" at bounding box center [293, 657] width 62 height 9
copy span "[FINANCIAL_ID]"
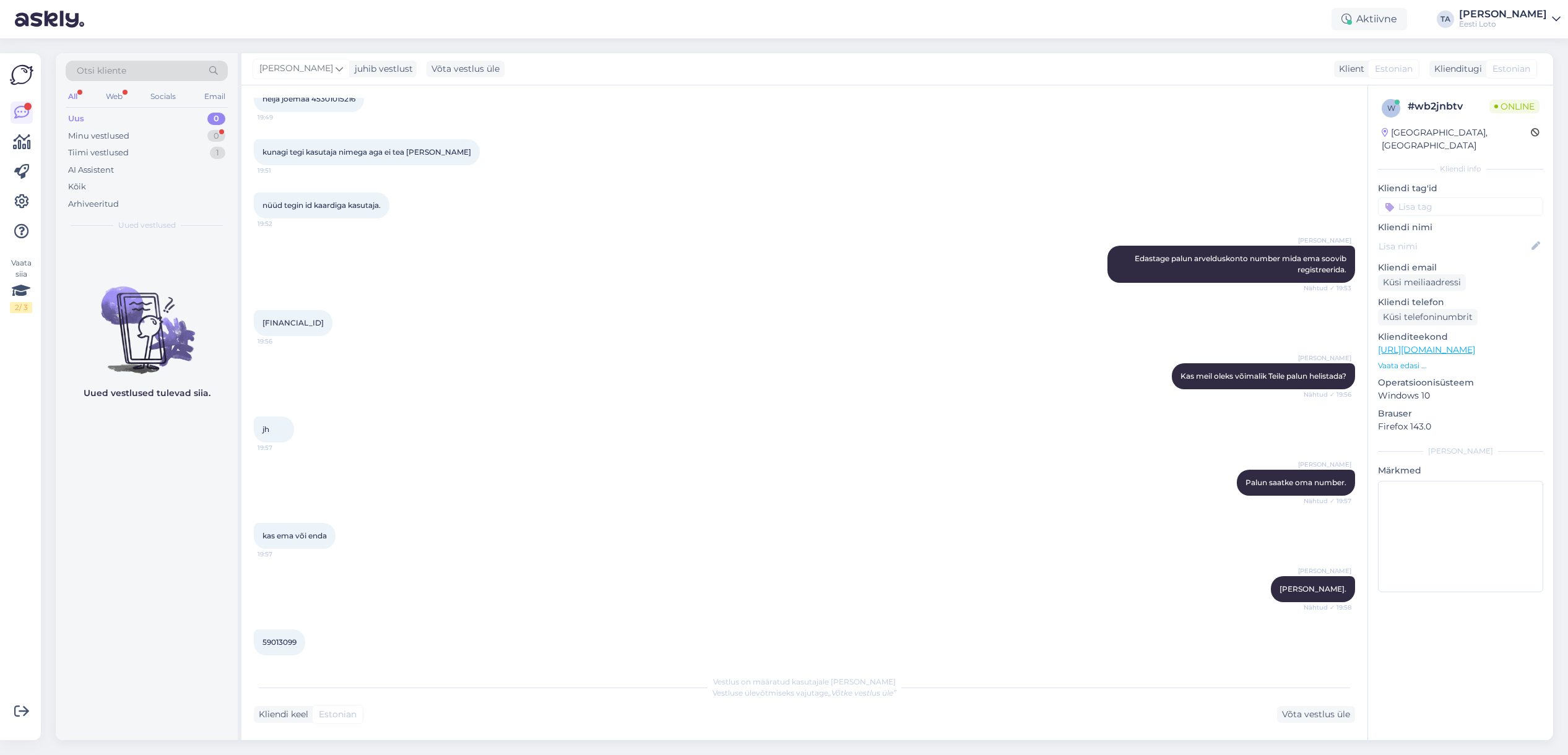
scroll to position [612, 0]
